Goal: Task Accomplishment & Management: Use online tool/utility

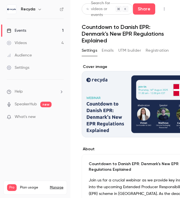
click at [15, 43] on div "Videos" at bounding box center [17, 43] width 20 height 6
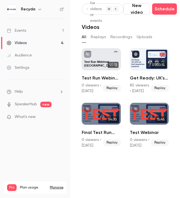
click at [24, 30] on div "Events" at bounding box center [16, 31] width 19 height 6
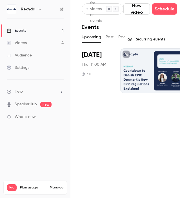
click at [117, 133] on main "Search for videos or events New video Schedule Events Upcoming Past Recurring R…" at bounding box center [124, 99] width 109 height 198
click at [107, 121] on main "Search for videos or events New video Schedule Events Upcoming Past Recurring R…" at bounding box center [124, 99] width 109 height 198
click at [81, 144] on main "Search for videos or events New video Schedule Events Upcoming Past Recurring R…" at bounding box center [124, 99] width 109 height 198
click at [82, 174] on main "Search for videos or events New video Schedule Events Upcoming Past Recurring R…" at bounding box center [124, 99] width 109 height 198
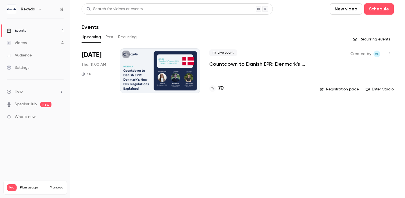
click at [274, 65] on p "Countdown to Danish EPR: Denmark's New EPR Regulations Explained" at bounding box center [259, 64] width 101 height 7
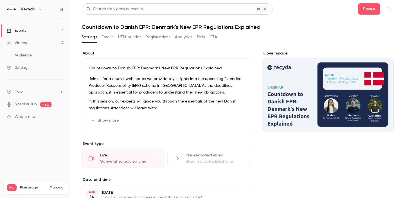
click at [160, 37] on button "Registrations" at bounding box center [157, 37] width 25 height 9
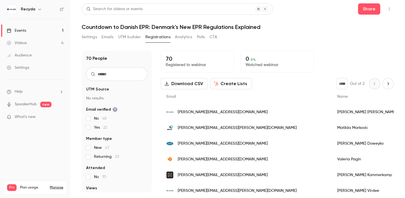
click at [389, 11] on button "button" at bounding box center [388, 8] width 9 height 9
click at [375, 35] on div "Enter Studio" at bounding box center [367, 38] width 43 height 6
click at [388, 10] on icon "button" at bounding box center [389, 9] width 4 height 4
click at [370, 38] on div "Enter Studio" at bounding box center [367, 38] width 43 height 6
